Goal: Transaction & Acquisition: Purchase product/service

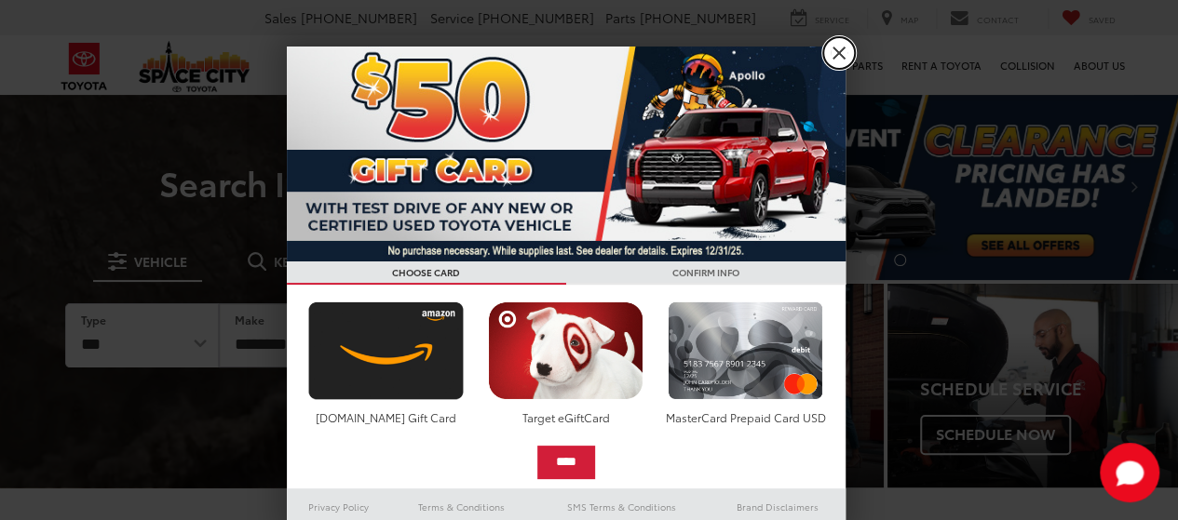
click at [841, 47] on link "X" at bounding box center [839, 53] width 32 height 32
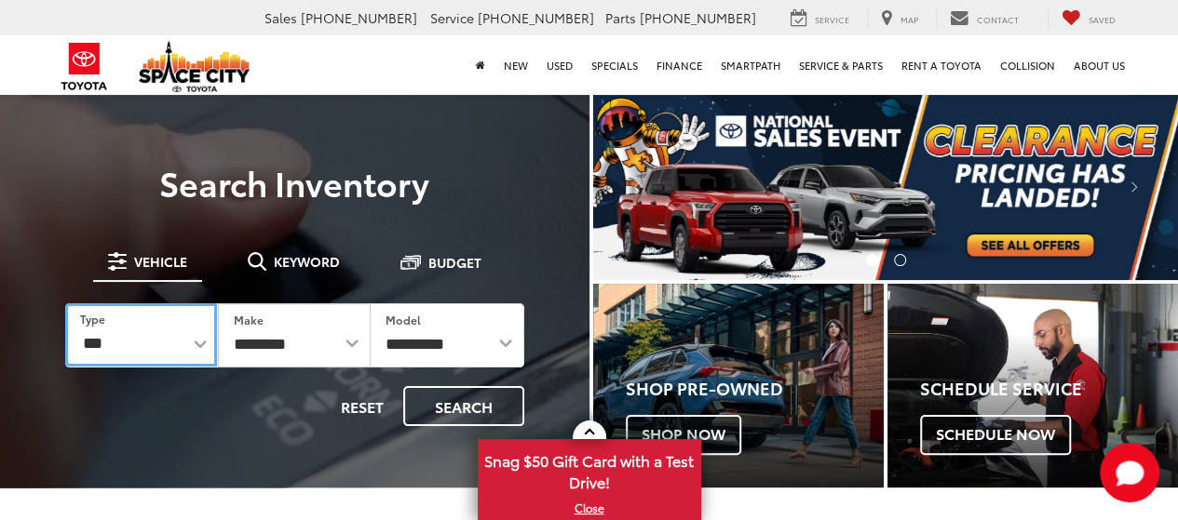
click at [199, 338] on select "*** *** **** *********" at bounding box center [141, 335] width 152 height 63
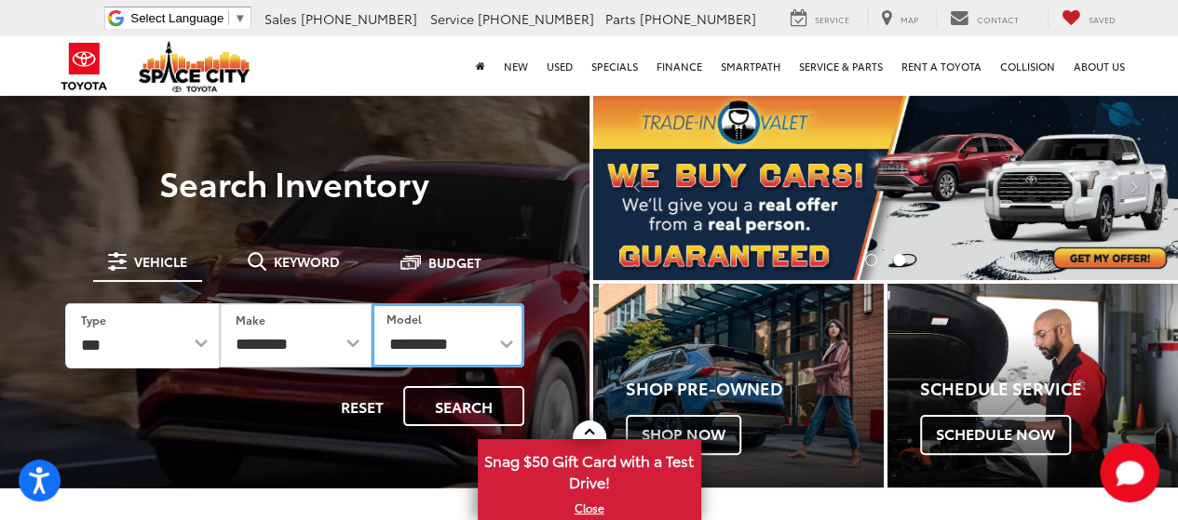
click at [447, 353] on select "**********" at bounding box center [448, 336] width 152 height 64
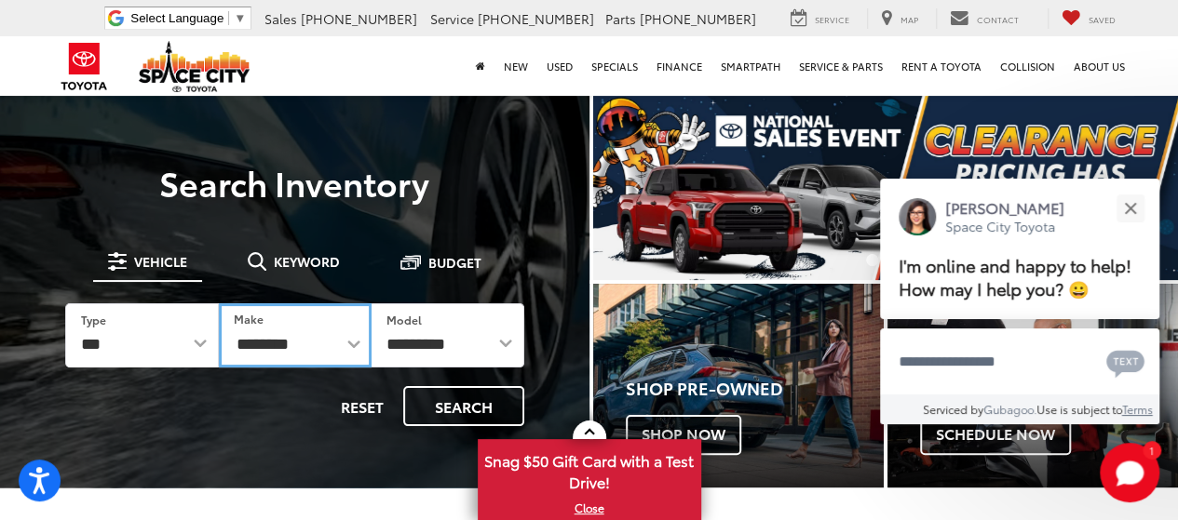
click at [271, 354] on select "**********" at bounding box center [295, 336] width 153 height 64
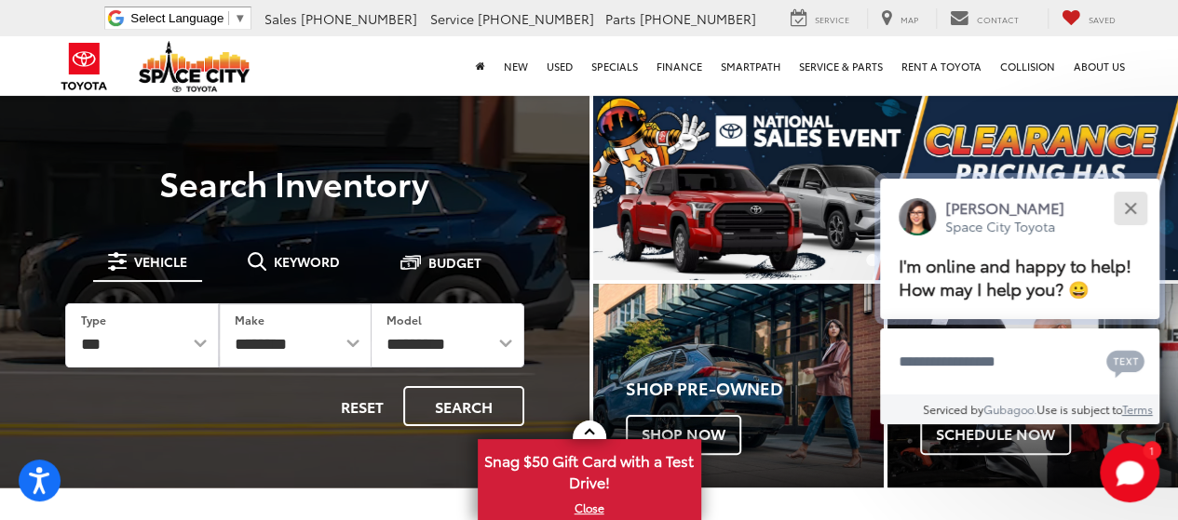
drag, startPoint x: 1134, startPoint y: 206, endPoint x: 1116, endPoint y: 166, distance: 43.8
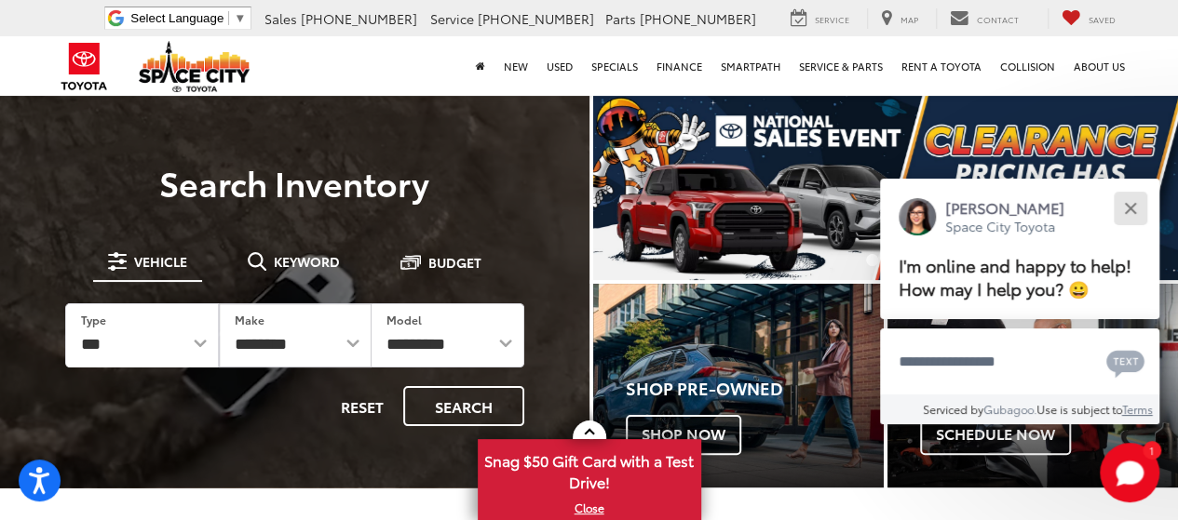
click at [1134, 205] on button "Close" at bounding box center [1130, 208] width 40 height 40
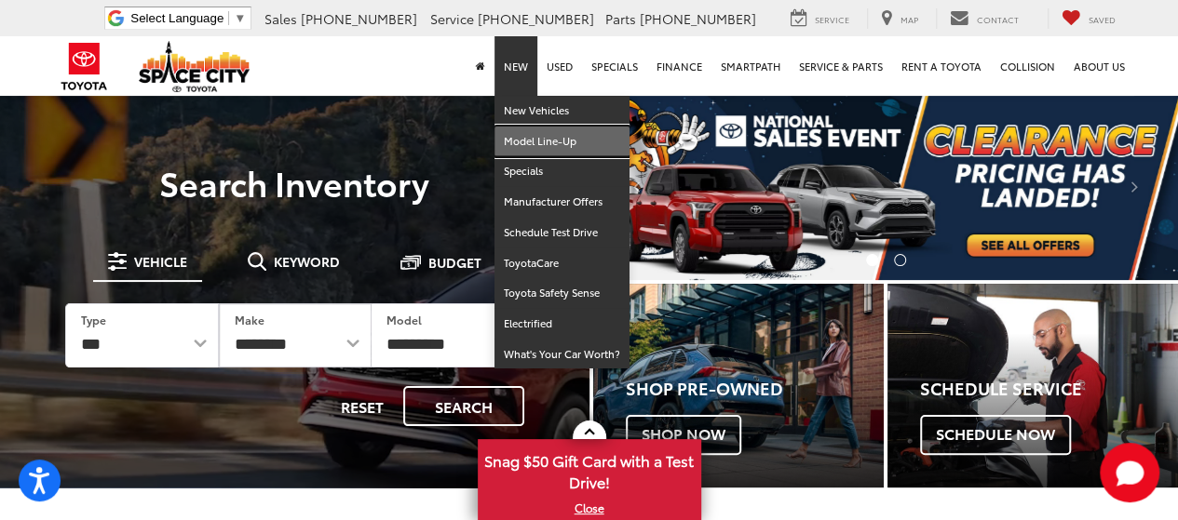
click at [540, 144] on link "Model Line-Up" at bounding box center [561, 142] width 135 height 31
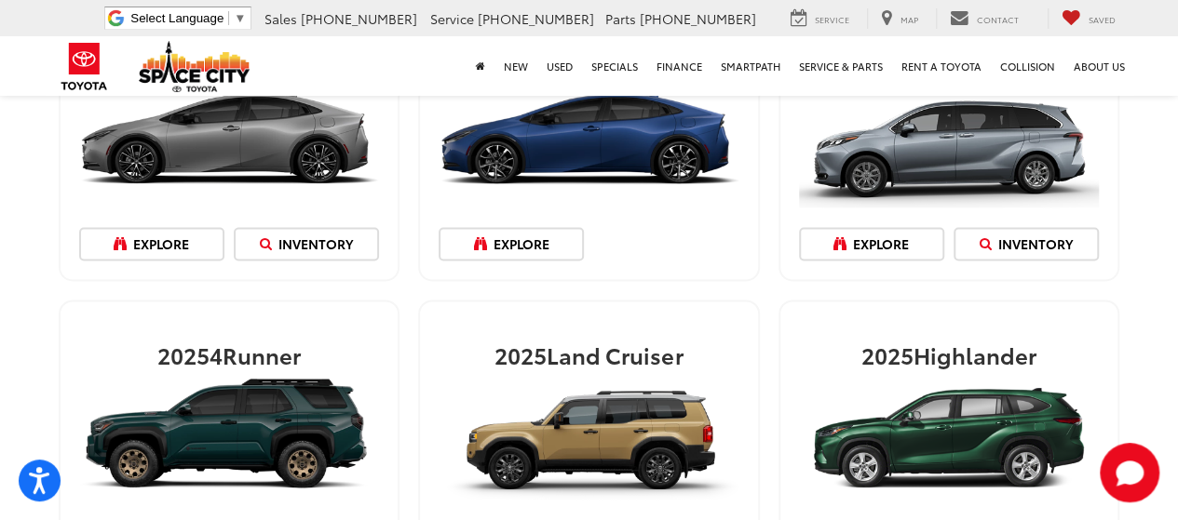
scroll to position [1243, 0]
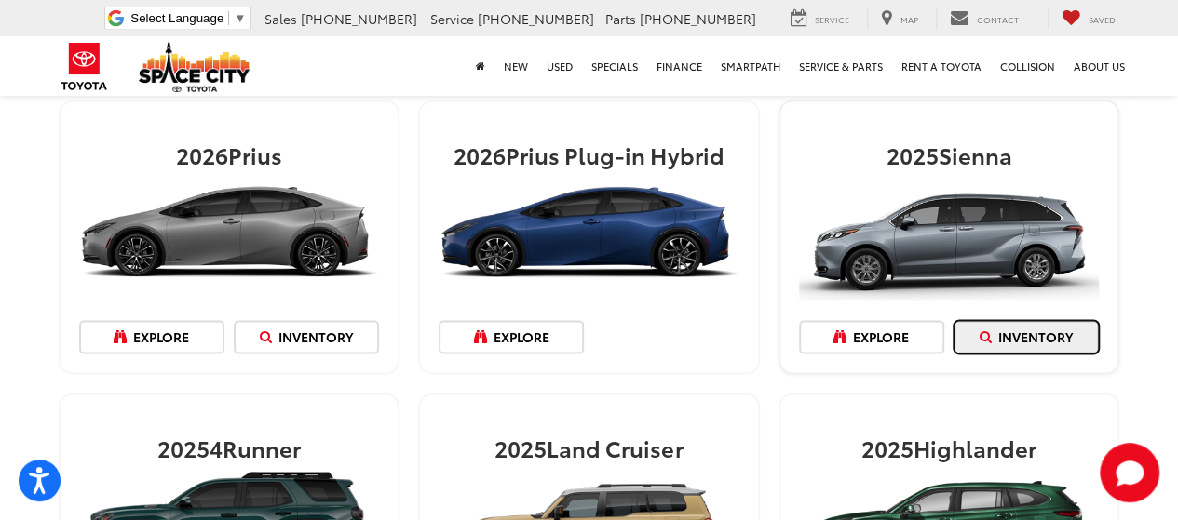
click at [1006, 335] on link "Inventory" at bounding box center [1025, 337] width 145 height 34
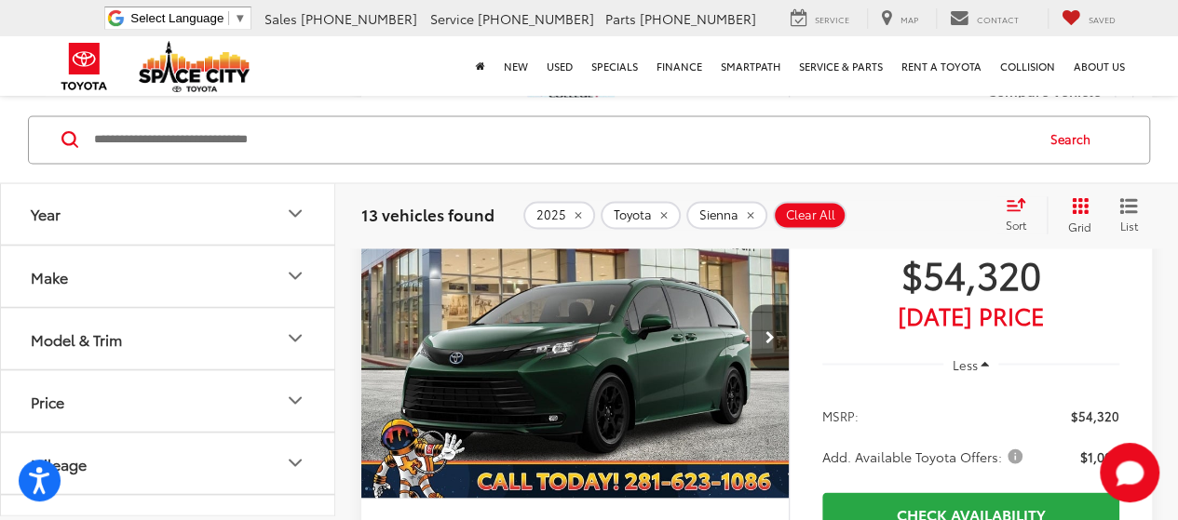
scroll to position [1583, 0]
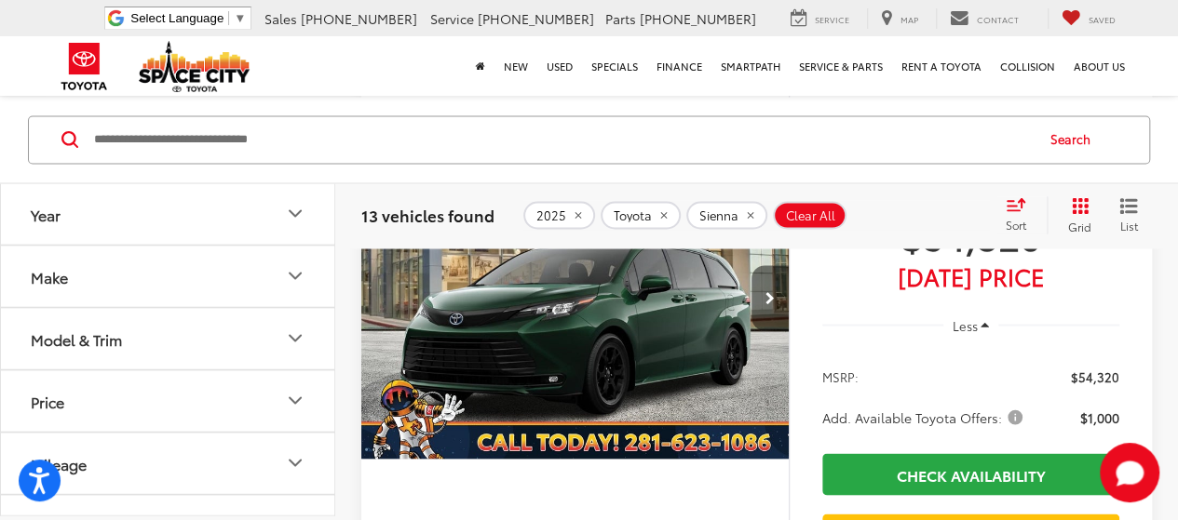
click at [765, 304] on icon "Next image" at bounding box center [769, 297] width 9 height 13
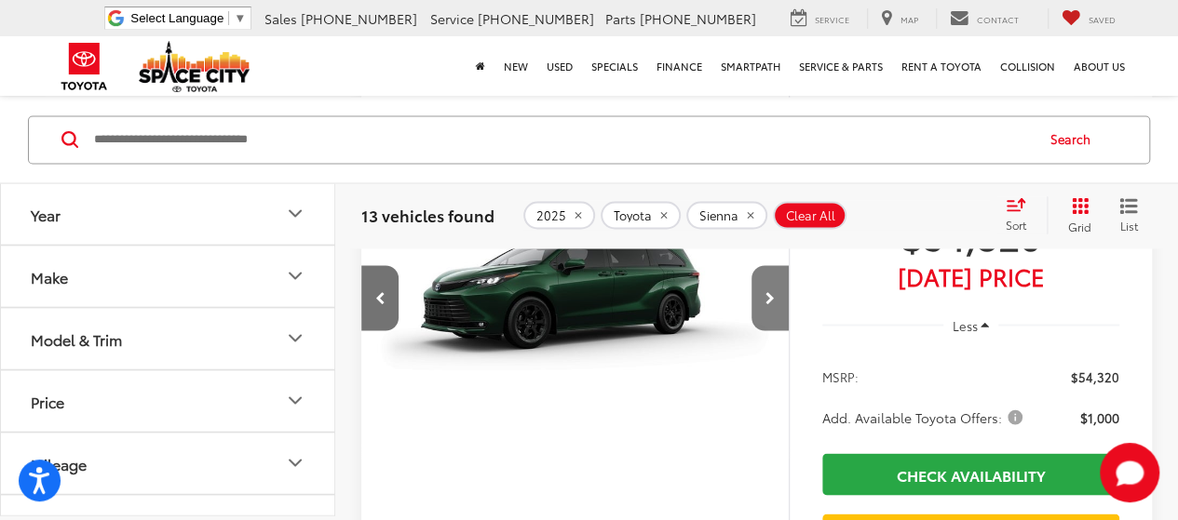
click at [766, 304] on icon "Next image" at bounding box center [769, 297] width 9 height 13
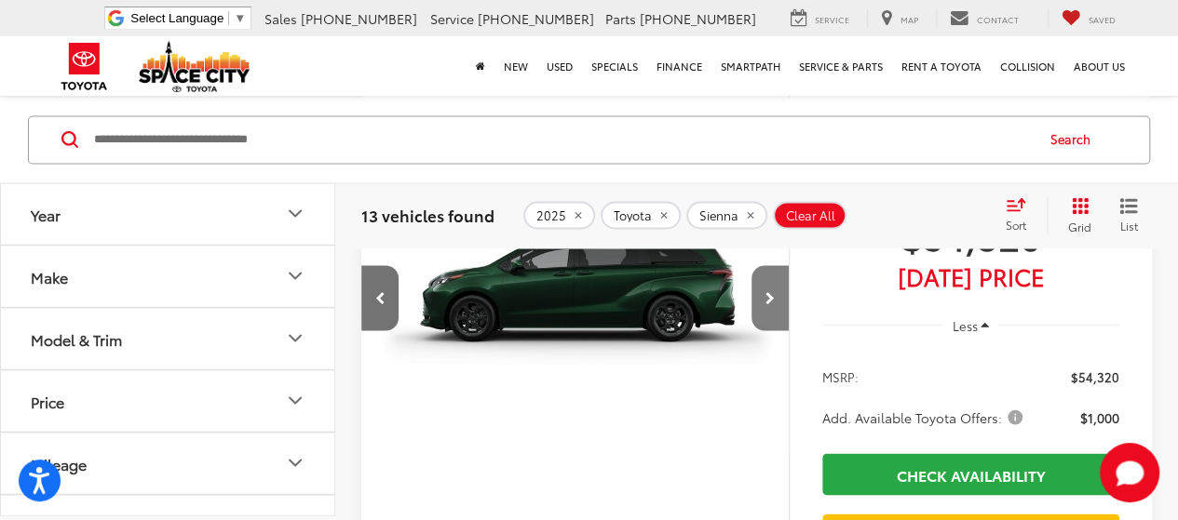
click at [767, 304] on icon "Next image" at bounding box center [769, 297] width 9 height 13
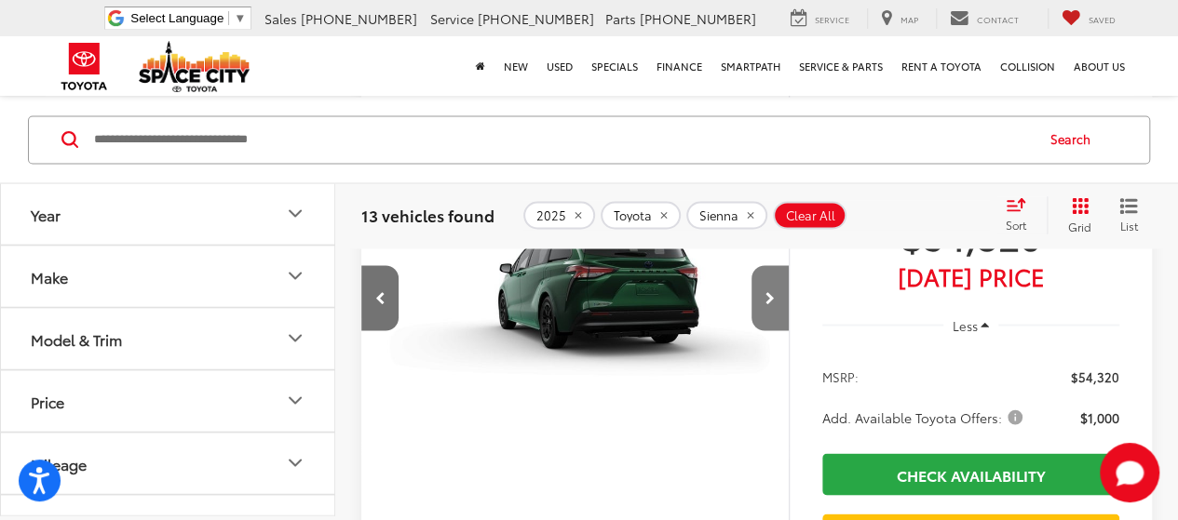
click at [767, 304] on icon "Next image" at bounding box center [769, 297] width 9 height 13
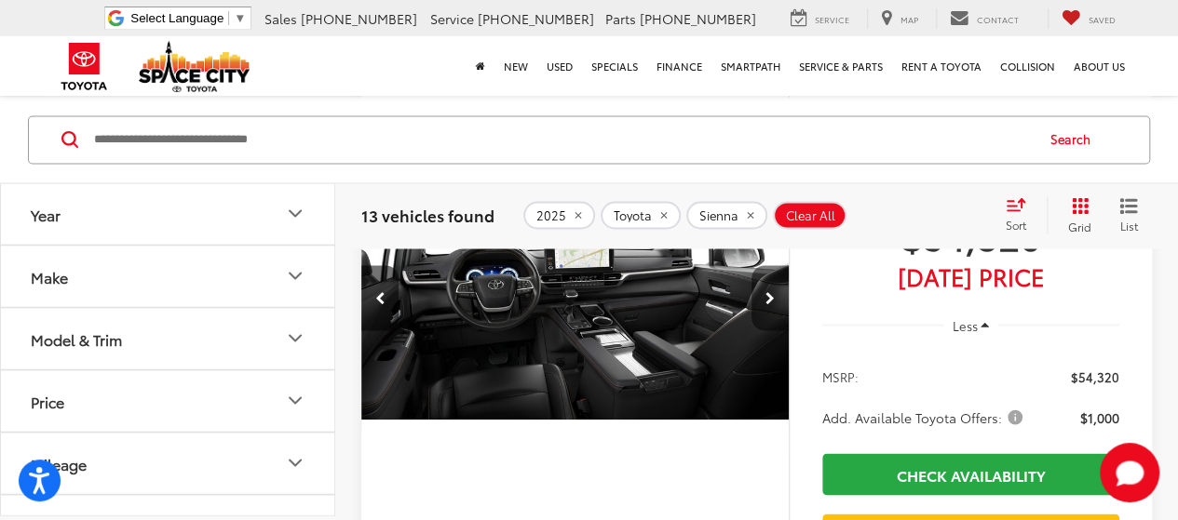
click at [767, 304] on icon "Next image" at bounding box center [769, 297] width 9 height 13
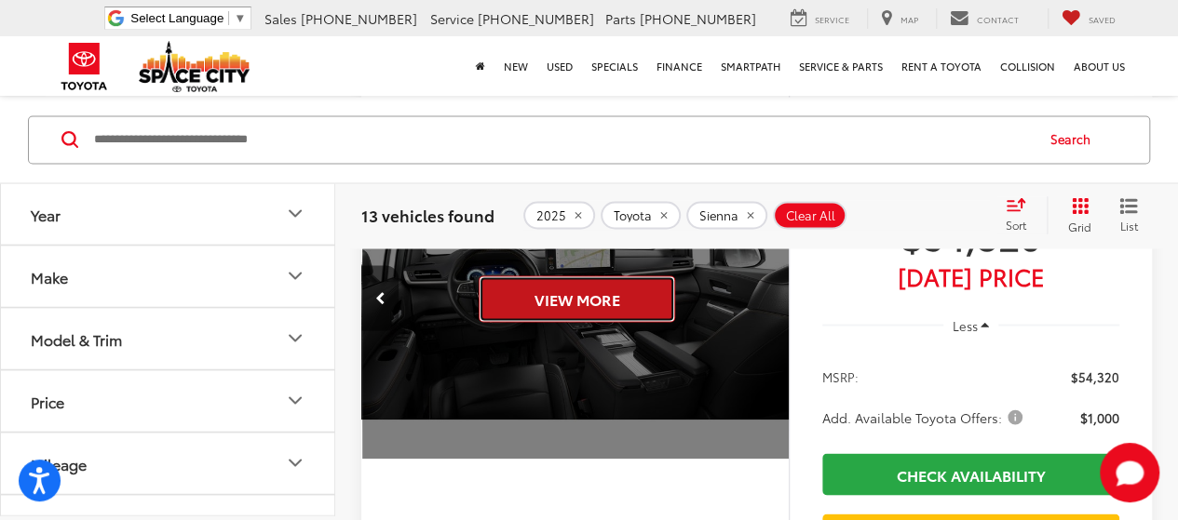
click at [615, 322] on button "View More" at bounding box center [577, 299] width 196 height 47
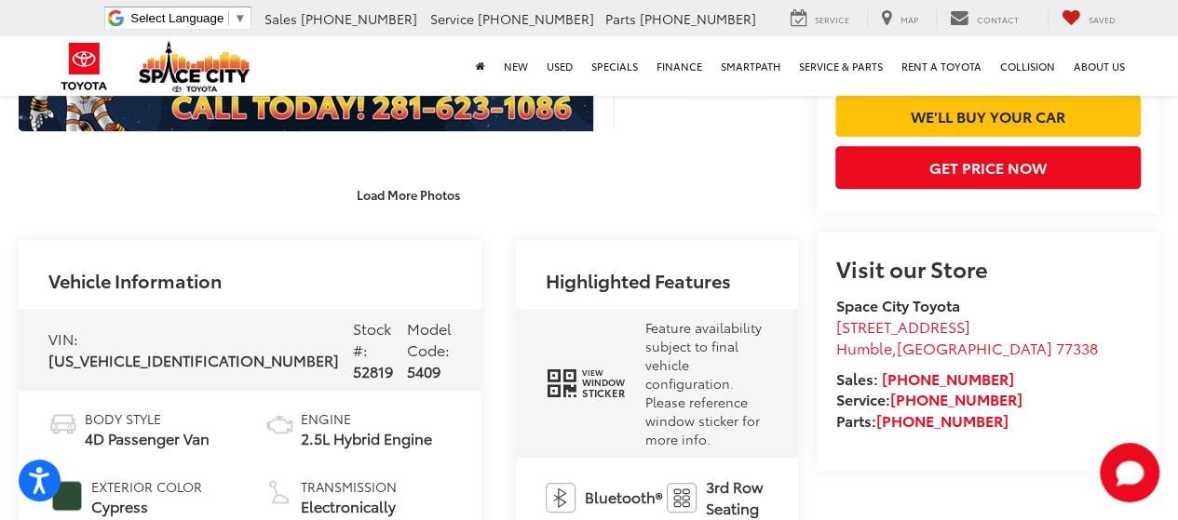
scroll to position [652, 0]
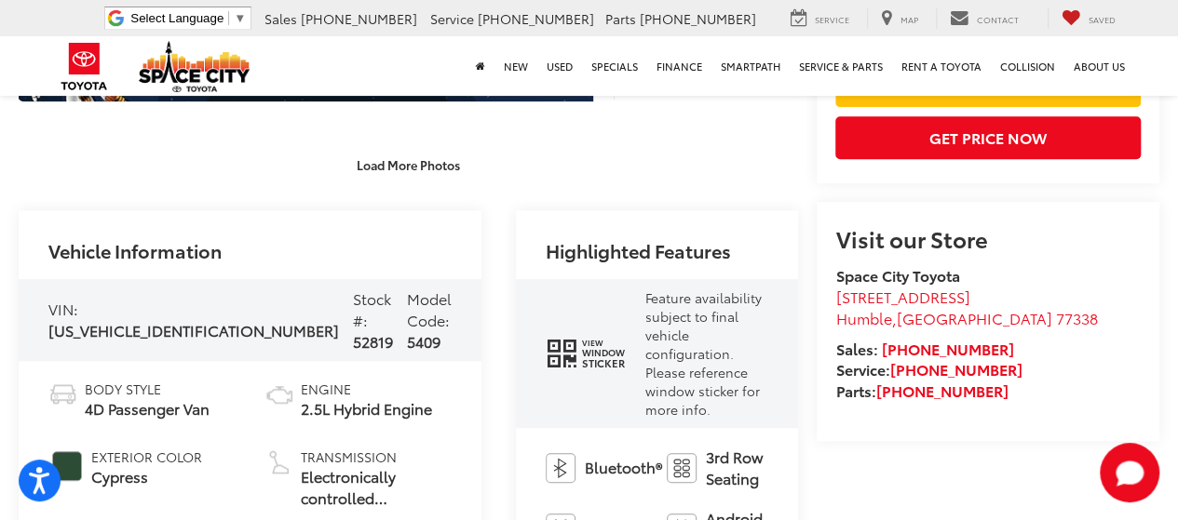
click at [581, 358] on span "Sticker" at bounding box center [602, 363] width 43 height 10
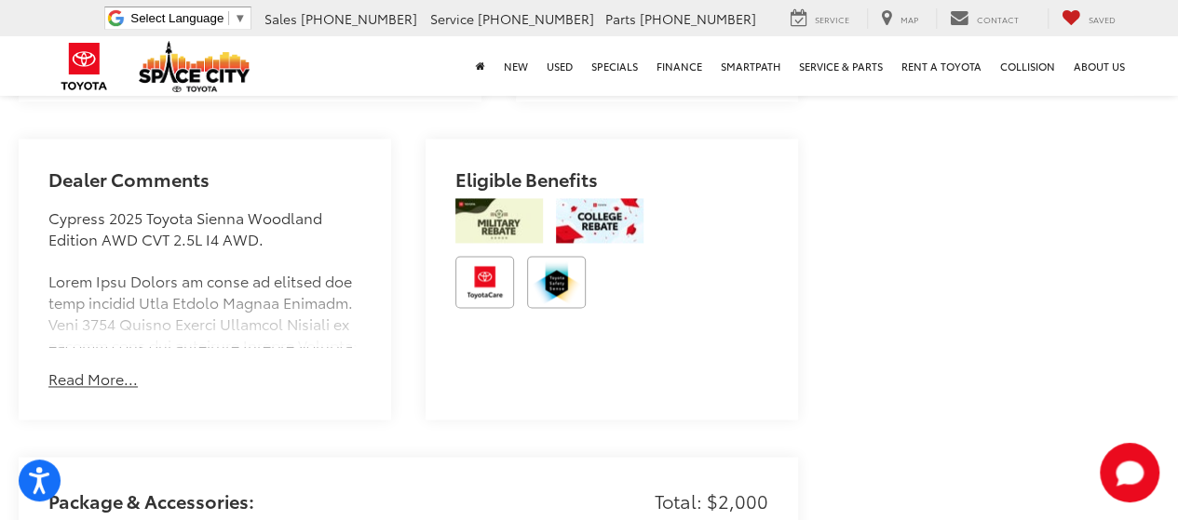
scroll to position [1304, 0]
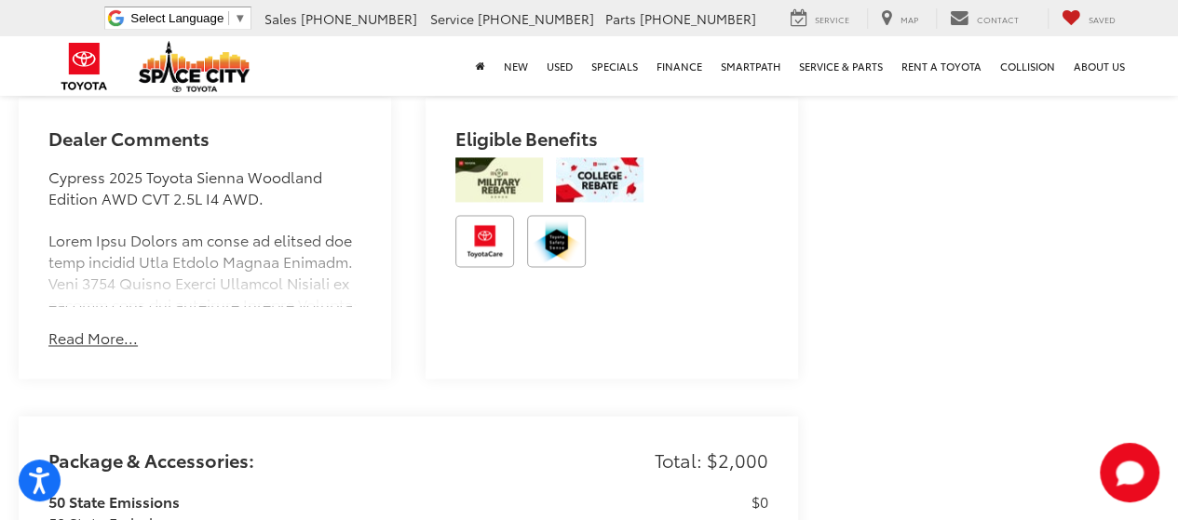
click at [91, 349] on button "Read More..." at bounding box center [92, 338] width 89 height 21
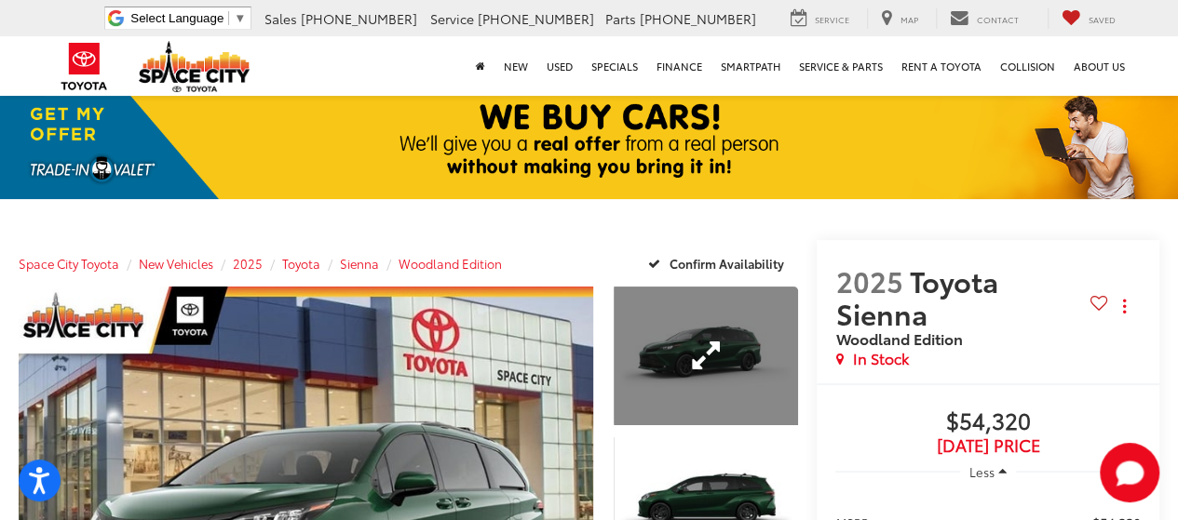
scroll to position [0, 0]
